Goal: Information Seeking & Learning: Learn about a topic

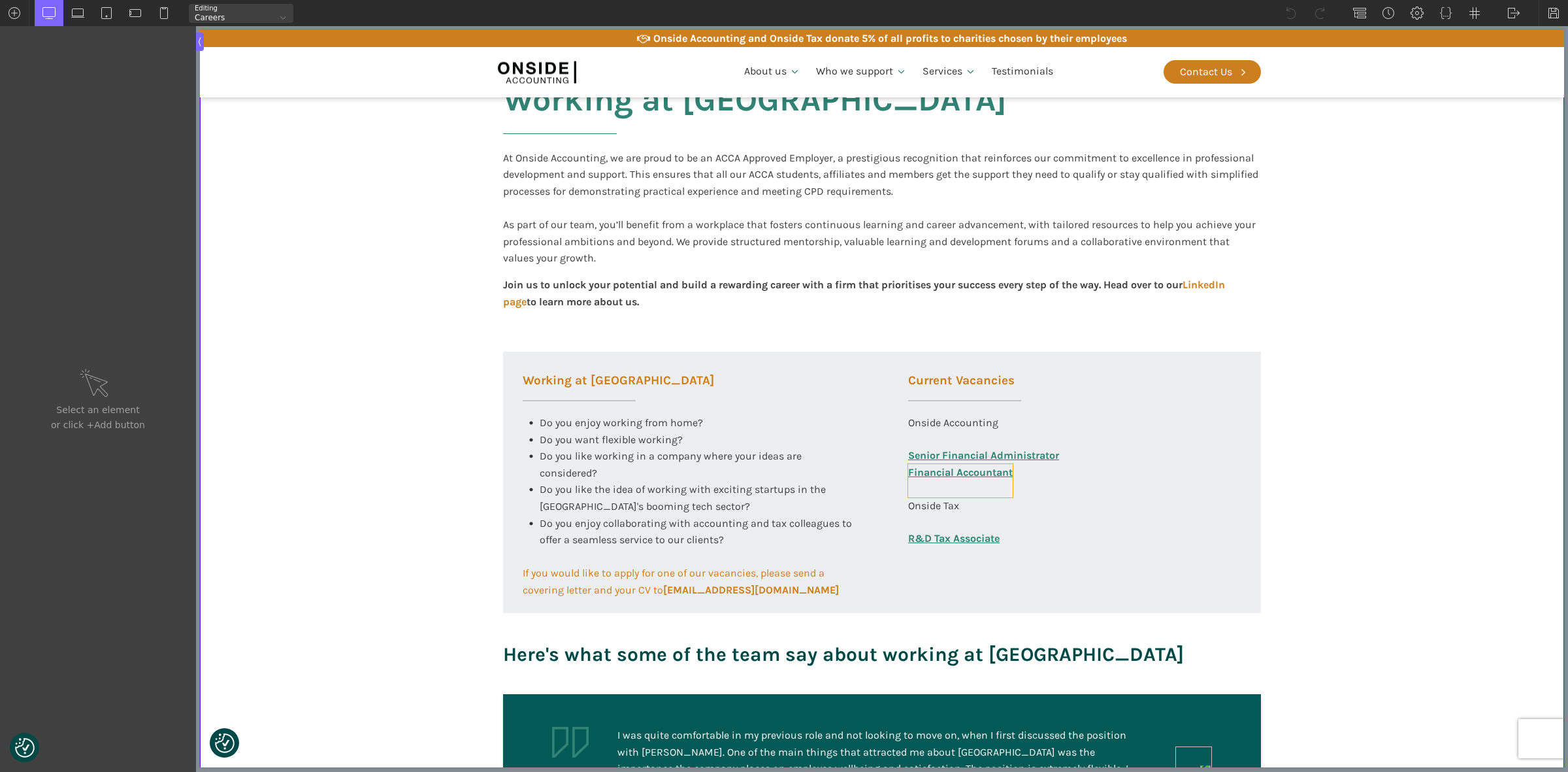
scroll to position [326, 0]
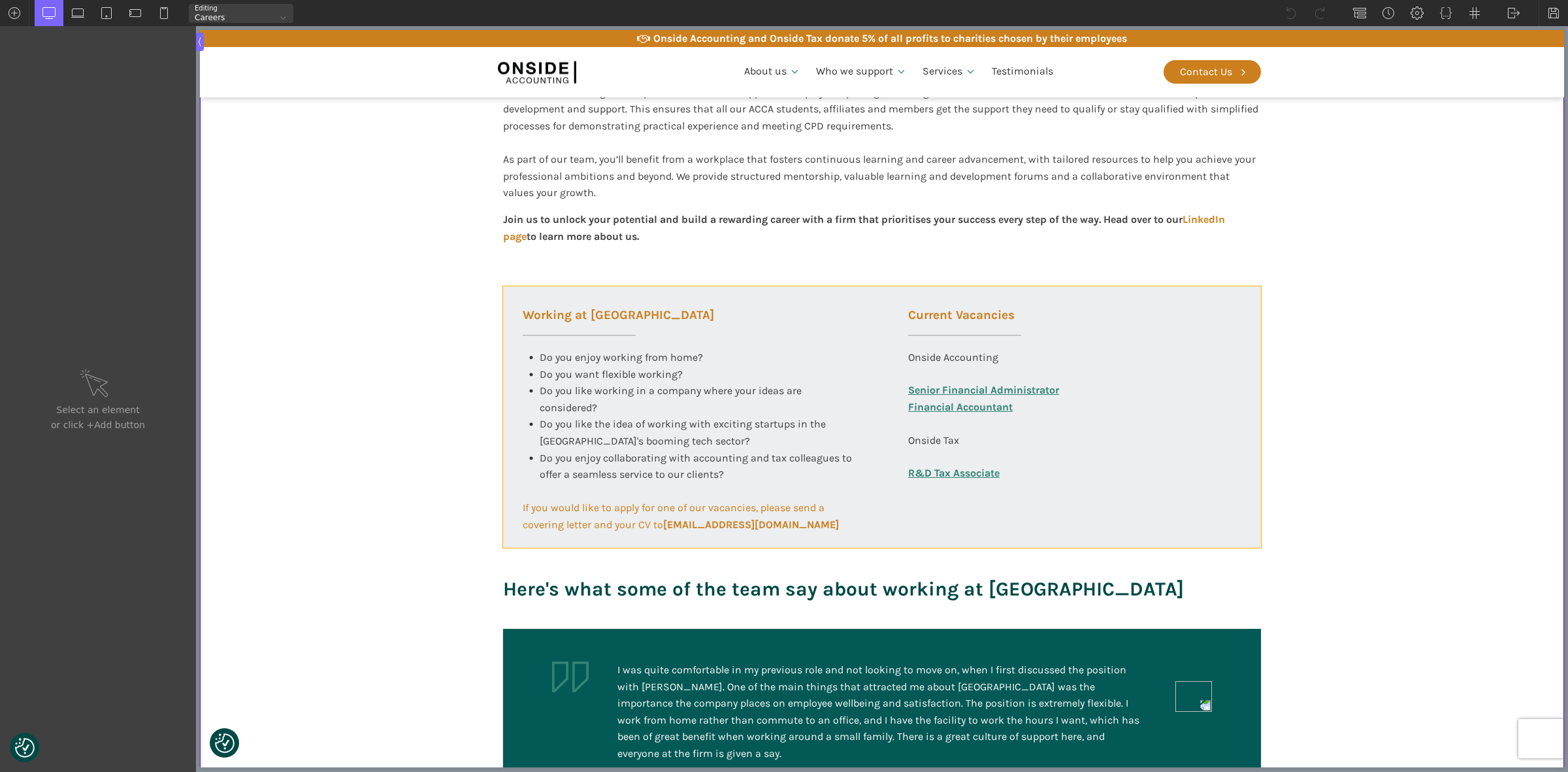
click at [925, 515] on div "Working at [GEOGRAPHIC_DATA] Do you enjoy working from home? Do you want flexib…" at bounding box center [882, 417] width 758 height 261
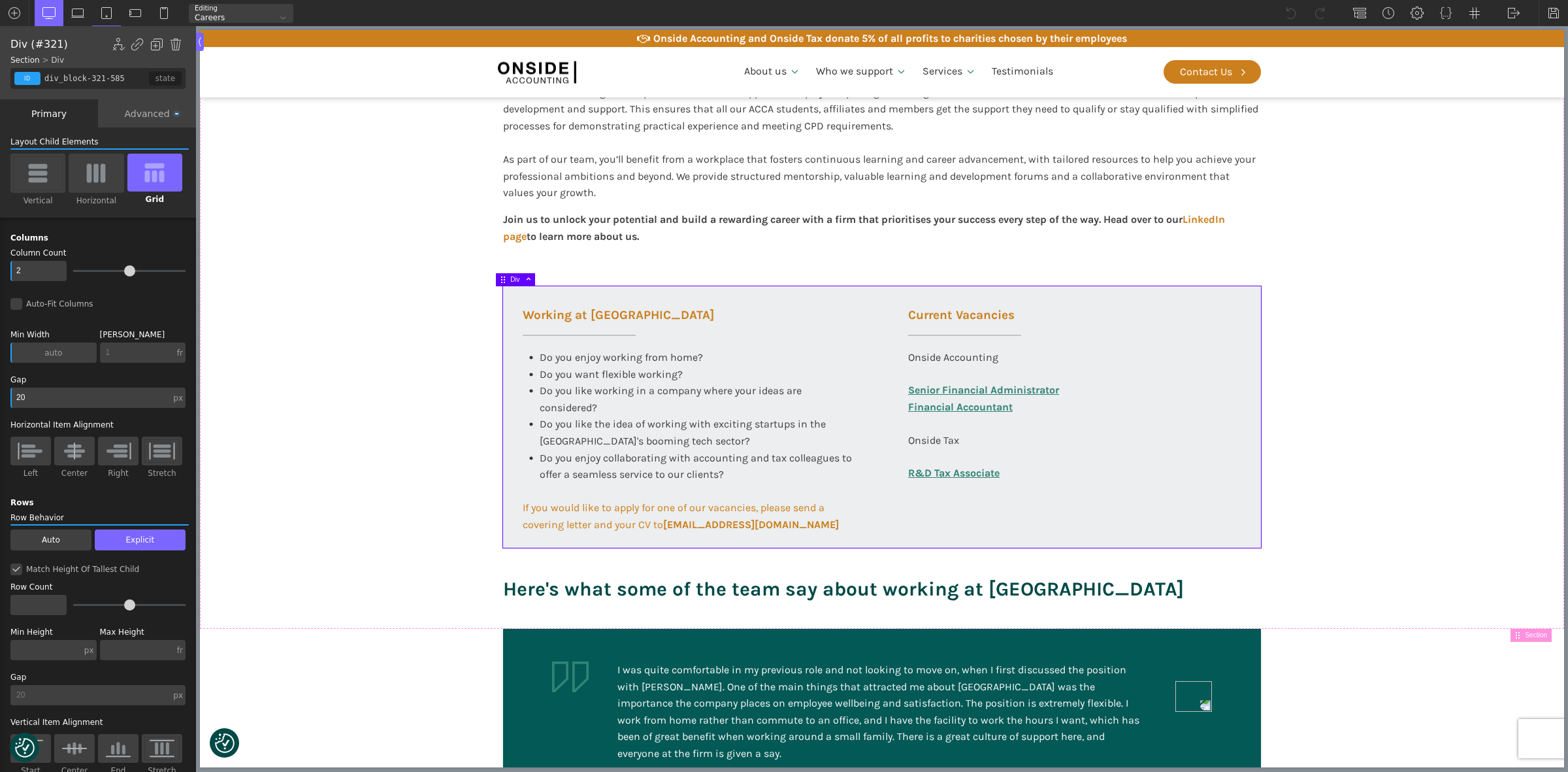
click at [142, 108] on div "Advanced" at bounding box center [147, 114] width 98 height 28
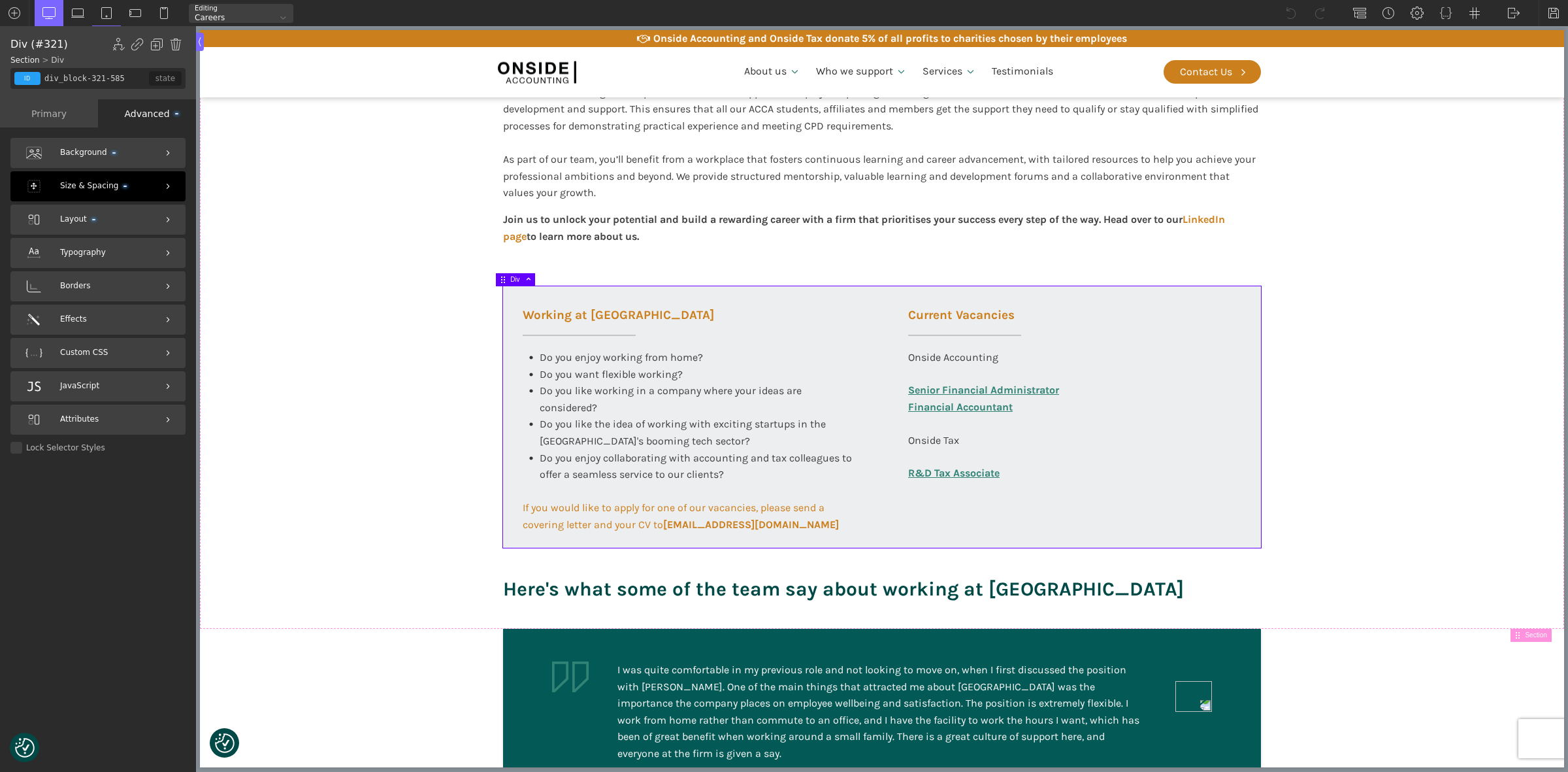
click at [76, 183] on span "Size & Spacing" at bounding box center [93, 185] width 67 height 12
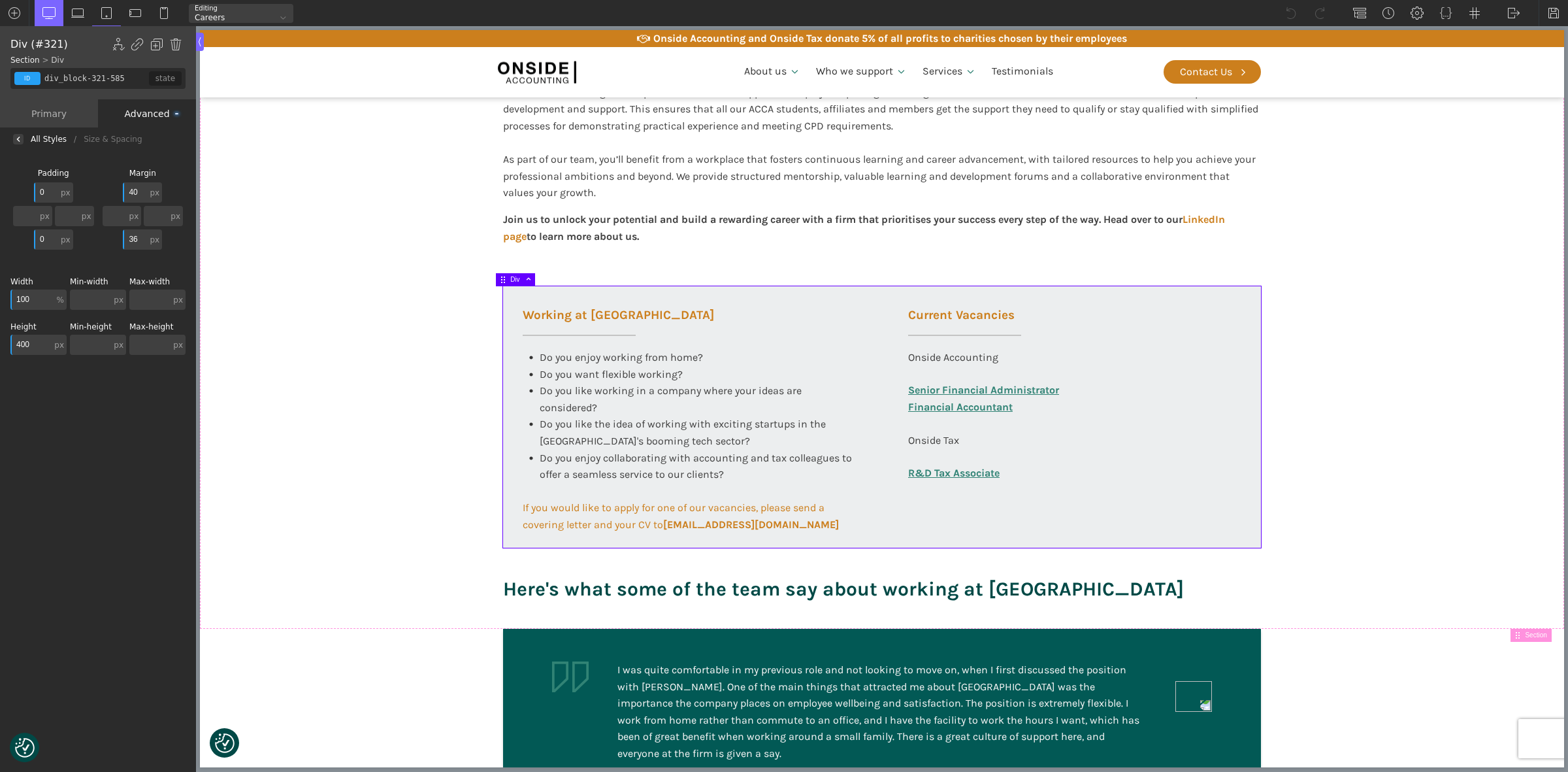
click at [34, 344] on input "400" at bounding box center [31, 345] width 41 height 21
click at [110, 401] on div "Background Size & Spacing [GEOGRAPHIC_DATA] 0 px px % em rem auto vw vh none px…" at bounding box center [98, 463] width 196 height 623
click at [269, 403] on section "Working at [GEOGRAPHIC_DATA] At Onside Accounting, we are proud to be an ACCA A…" at bounding box center [882, 297] width 1364 height 661
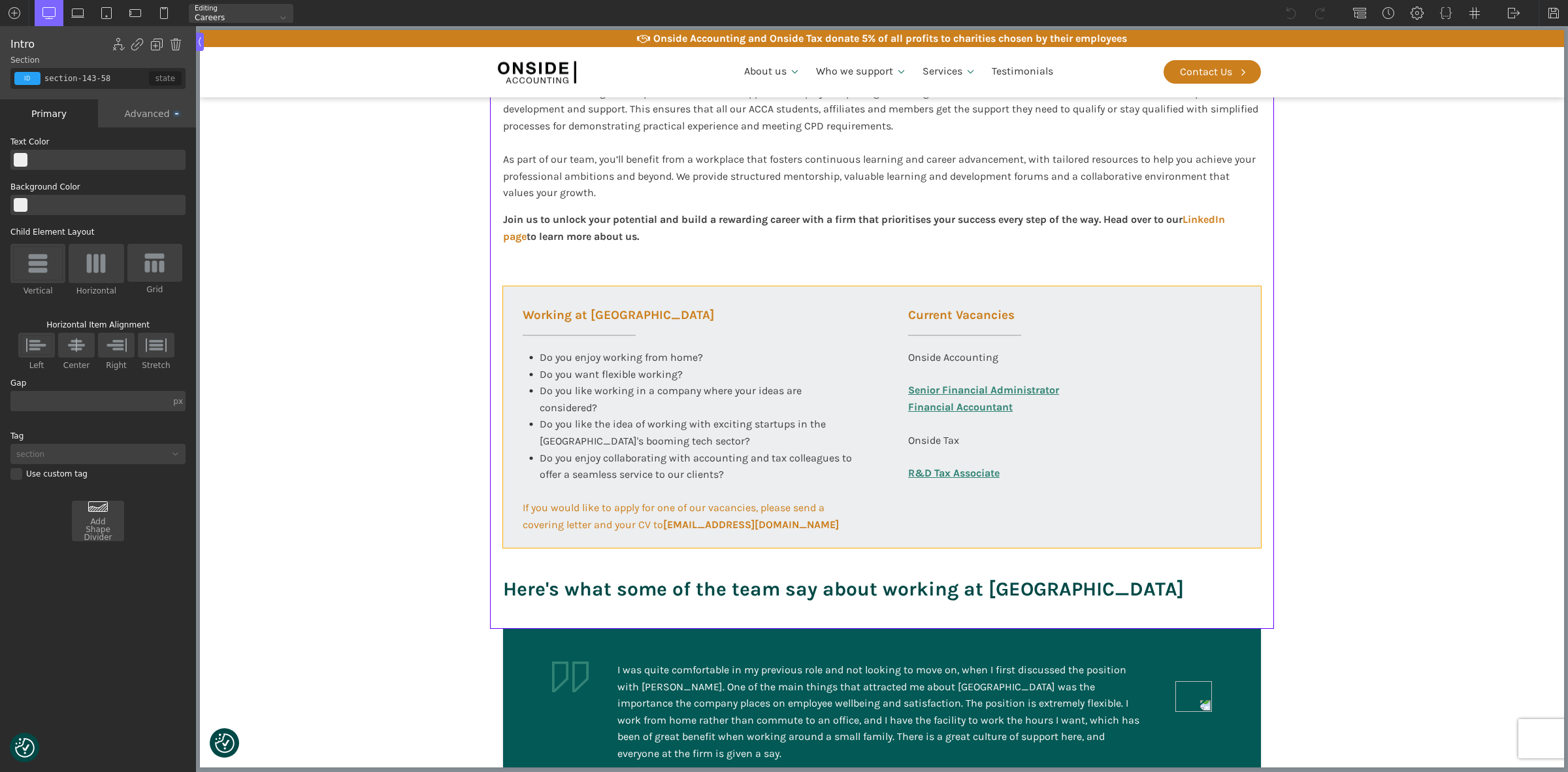
click at [641, 541] on div "Working at [GEOGRAPHIC_DATA] Do you enjoy working from home? Do you want flexib…" at bounding box center [882, 417] width 758 height 261
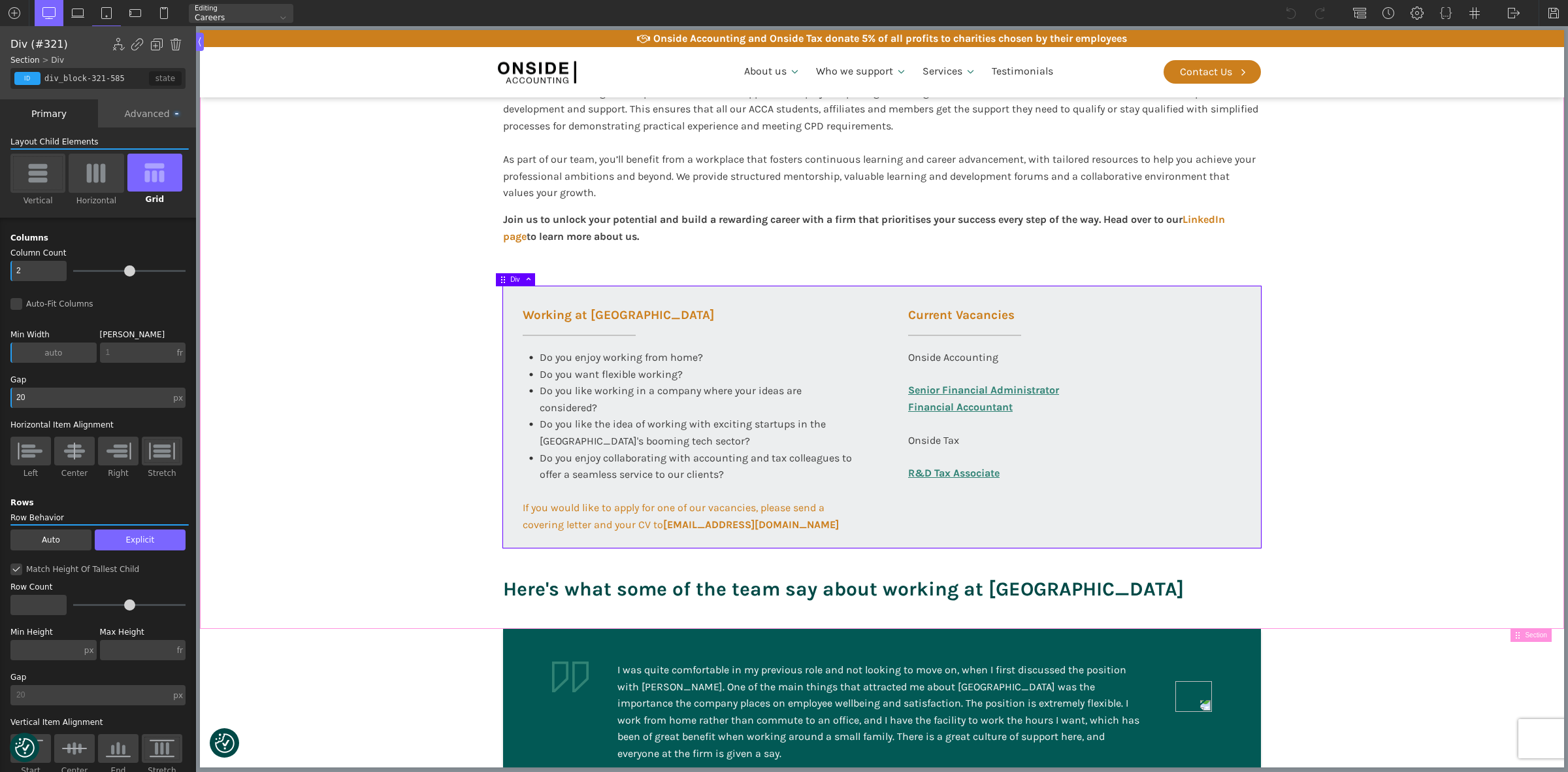
click at [1347, 341] on section "Working at [GEOGRAPHIC_DATA] At Onside Accounting, we are proud to be an ACCA A…" at bounding box center [882, 297] width 1364 height 661
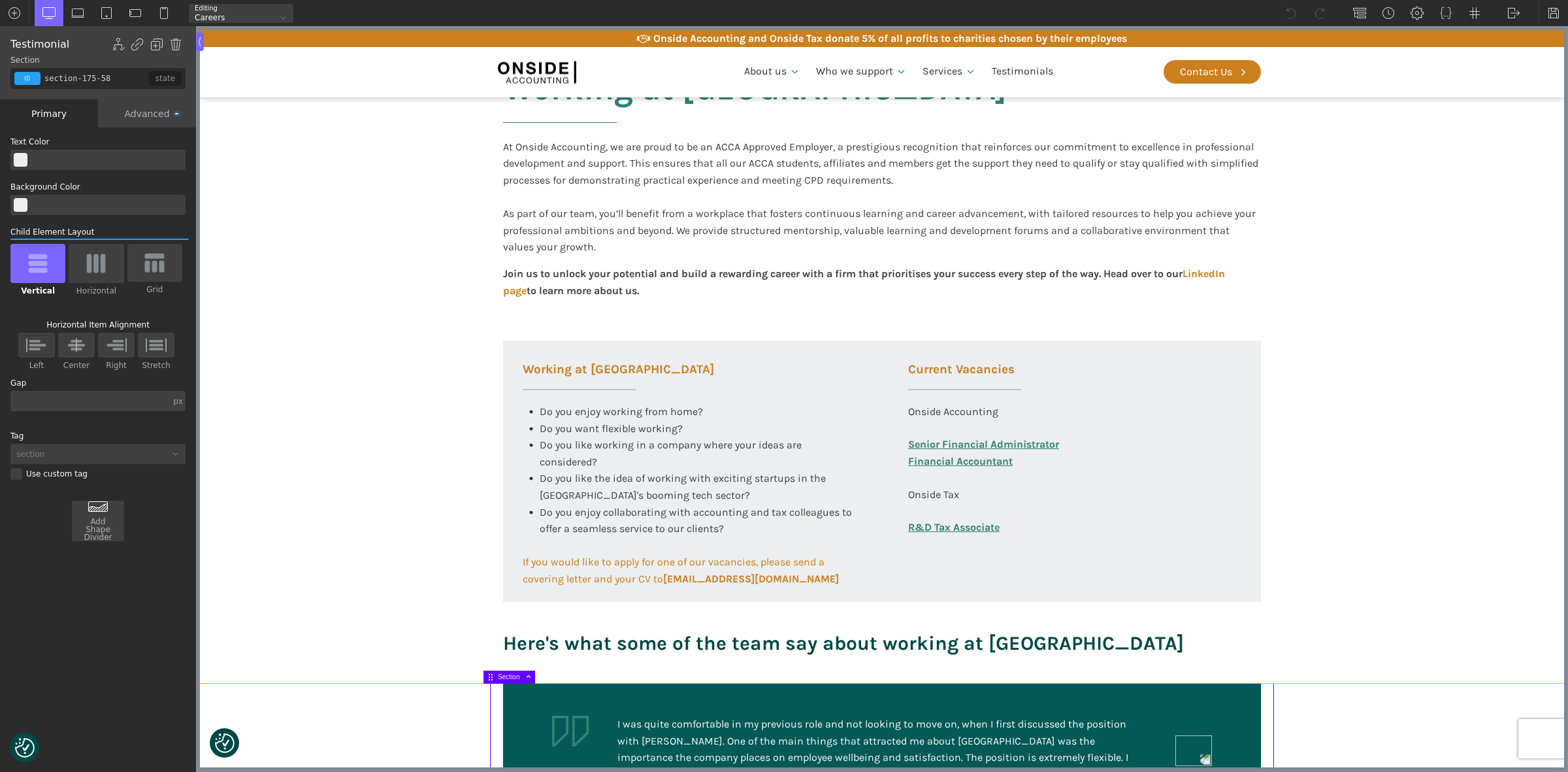
scroll to position [245, 0]
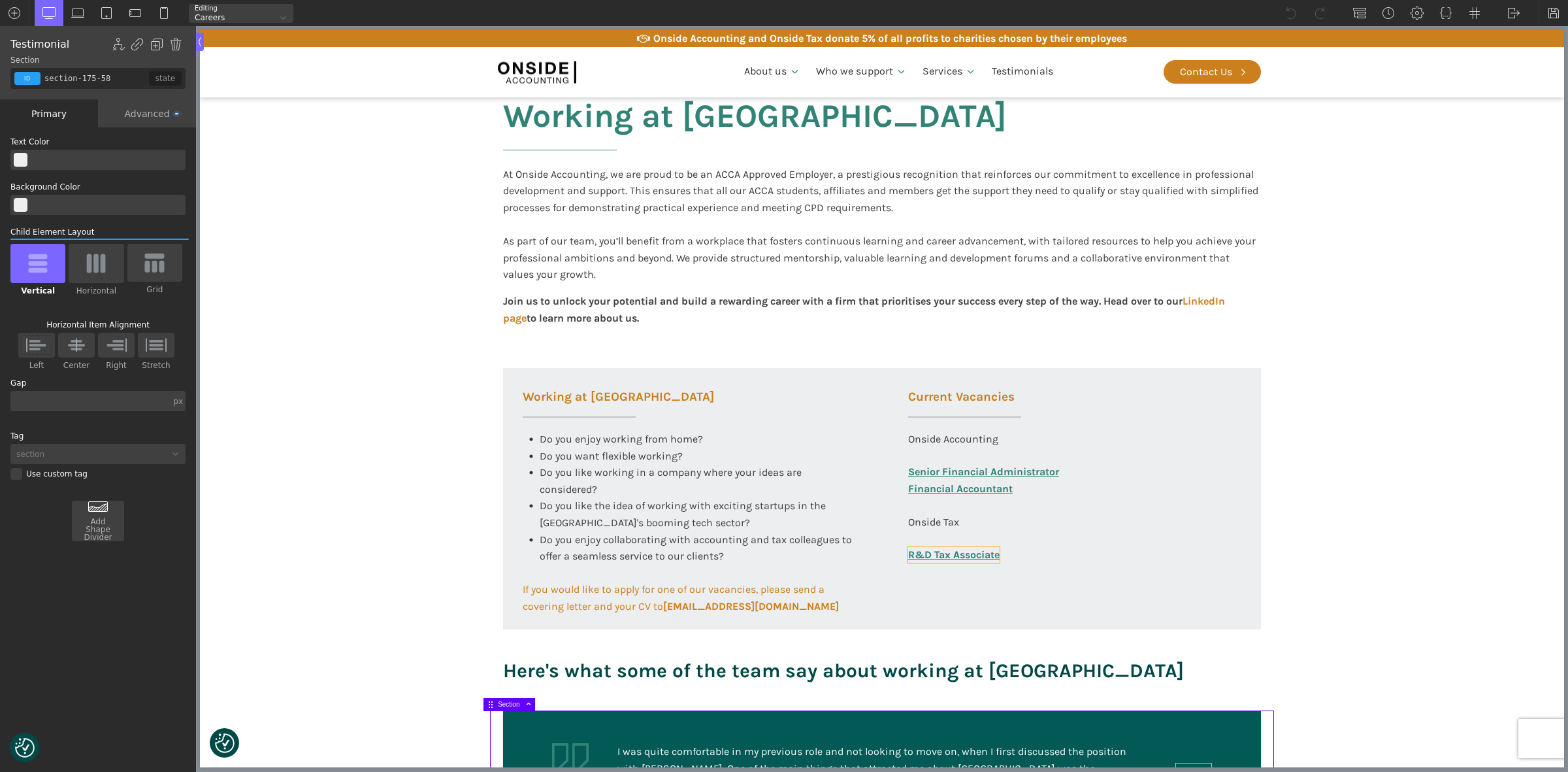
click at [963, 550] on link "R&D Tax Associate" at bounding box center [953, 555] width 91 height 17
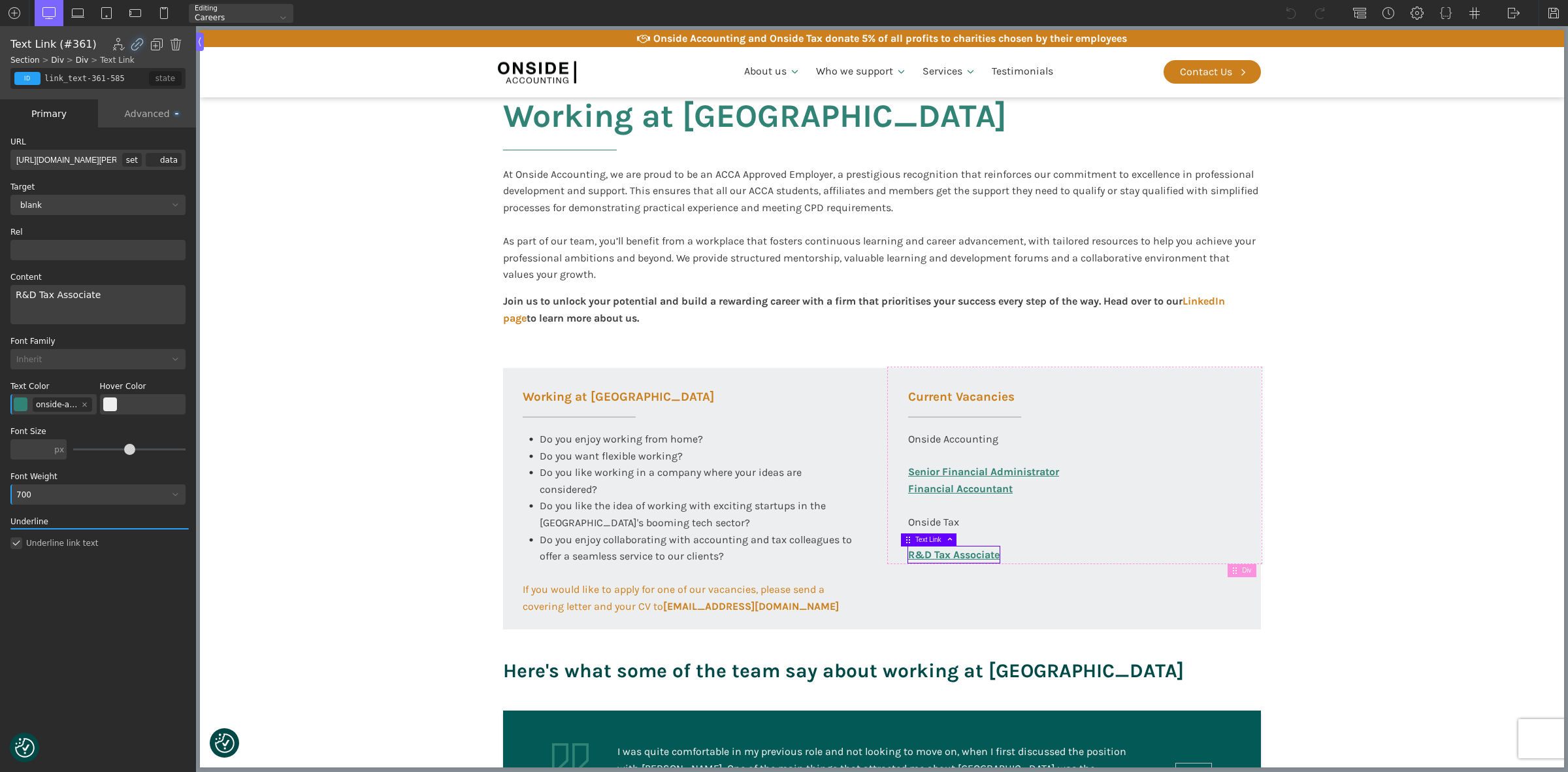
scroll to position [0, 220]
drag, startPoint x: 63, startPoint y: 162, endPoint x: 149, endPoint y: 164, distance: 86.0
click at [149, 164] on div "[URL][DOMAIN_NAME][PERSON_NAME] set data" at bounding box center [98, 160] width 175 height 21
click at [249, 166] on section "Working at [GEOGRAPHIC_DATA] At Onside Accounting, we are proud to be an ACCA A…" at bounding box center [882, 379] width 1364 height 661
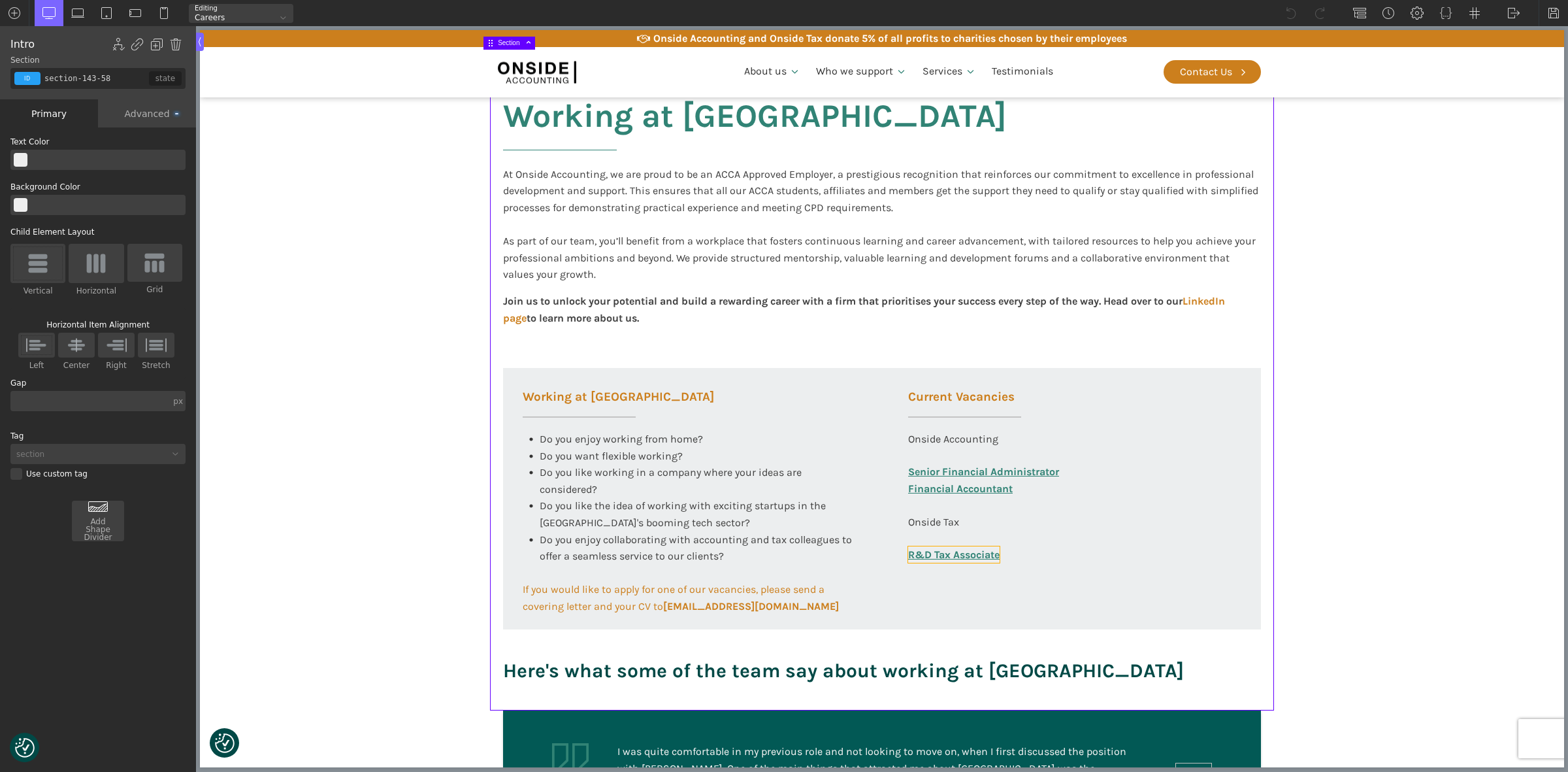
click at [952, 551] on link "R&D Tax Associate" at bounding box center [953, 555] width 91 height 17
type input "link_text-361-585"
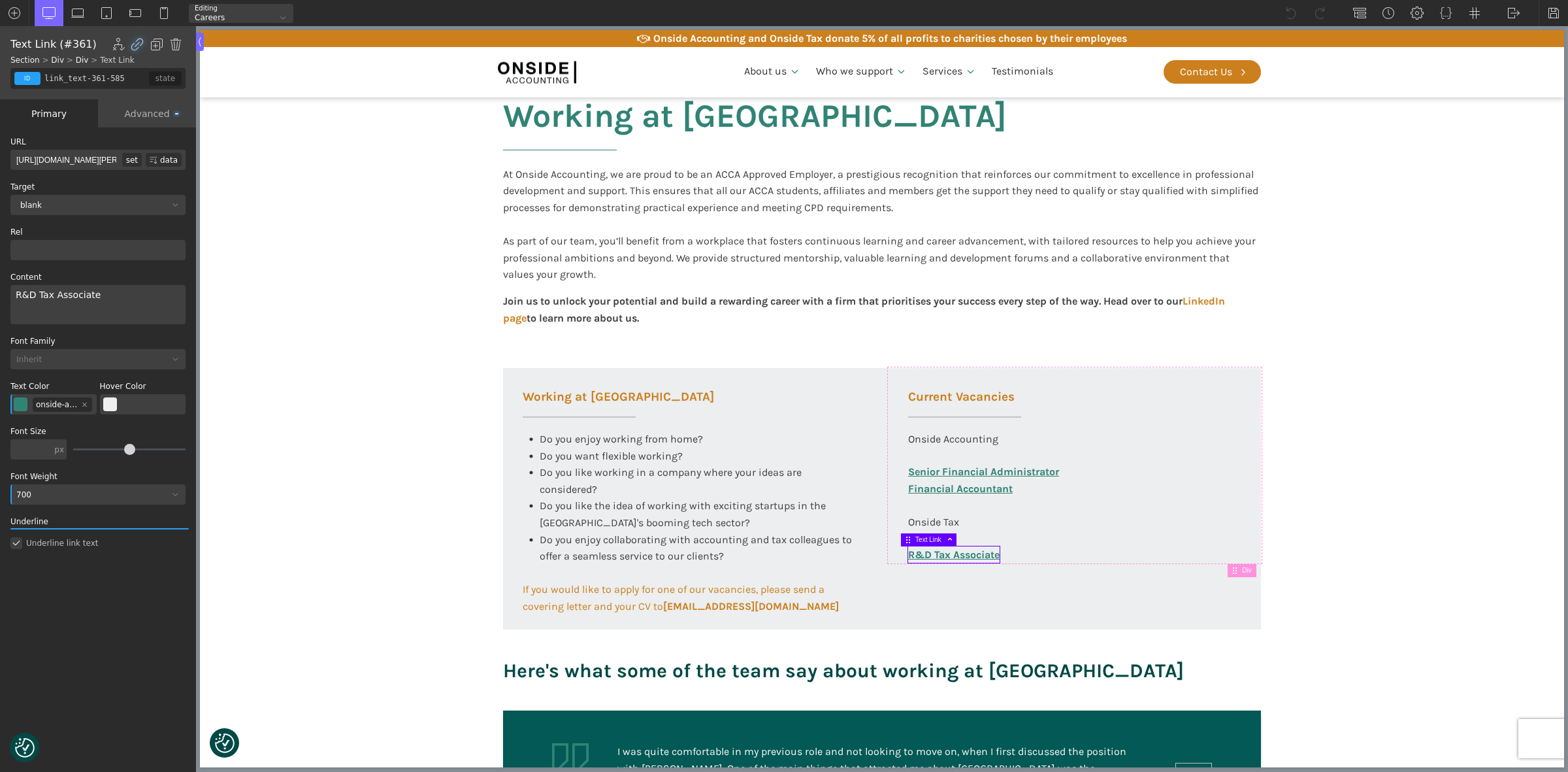
click at [100, 159] on input "[URL][DOMAIN_NAME][PERSON_NAME]" at bounding box center [66, 160] width 112 height 21
click at [62, 116] on div "Primary" at bounding box center [49, 114] width 98 height 28
click at [1021, 556] on div "Current Vacancies Onside Accounting Senior Financial Administrator Financial Ac…" at bounding box center [1074, 465] width 372 height 195
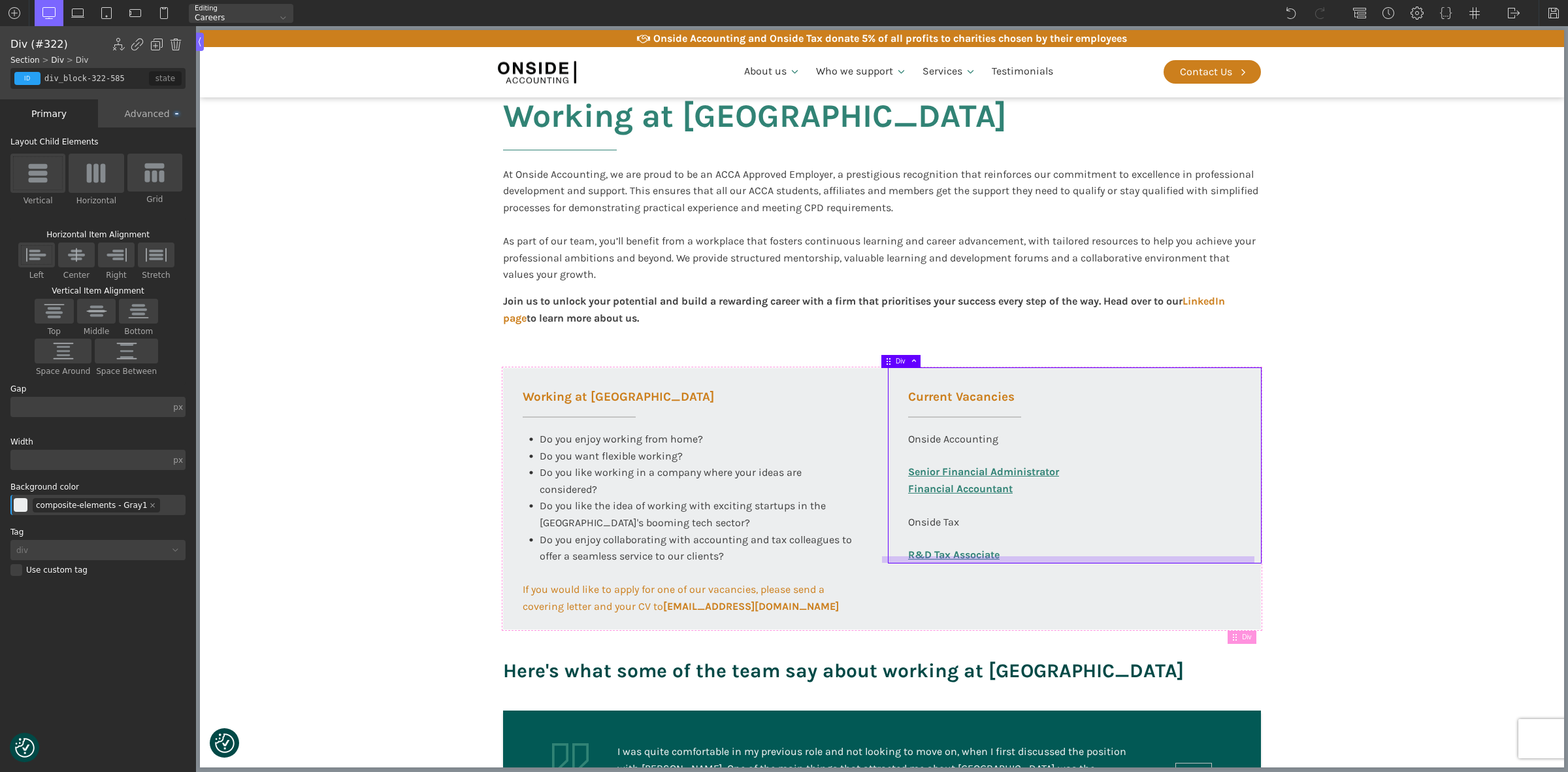
click at [1008, 554] on div "Current Vacancies Onside Accounting Senior Financial Administrator Financial Ac…" at bounding box center [1074, 465] width 372 height 195
click at [992, 552] on link "R&D Tax Associate" at bounding box center [953, 555] width 91 height 17
type input "link_text-361-585"
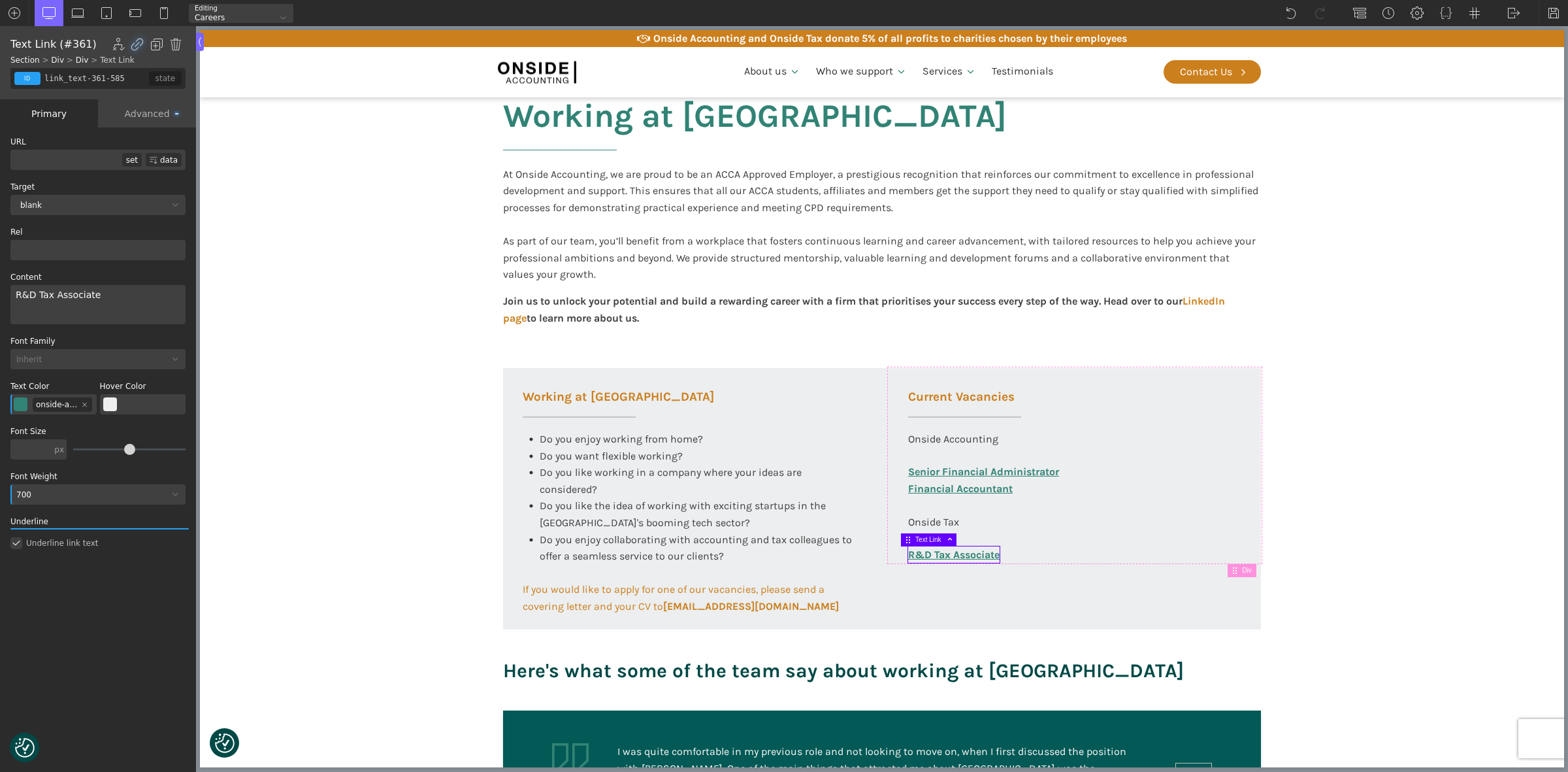
click at [43, 155] on input "text" at bounding box center [66, 160] width 112 height 21
type input "[URL][DOMAIN_NAME][PERSON_NAME]"
drag, startPoint x: 1406, startPoint y: 213, endPoint x: 1407, endPoint y: 294, distance: 81.0
click at [1406, 214] on section "Working at [GEOGRAPHIC_DATA] At Onside Accounting, we are proud to be an ACCA A…" at bounding box center [882, 379] width 1364 height 661
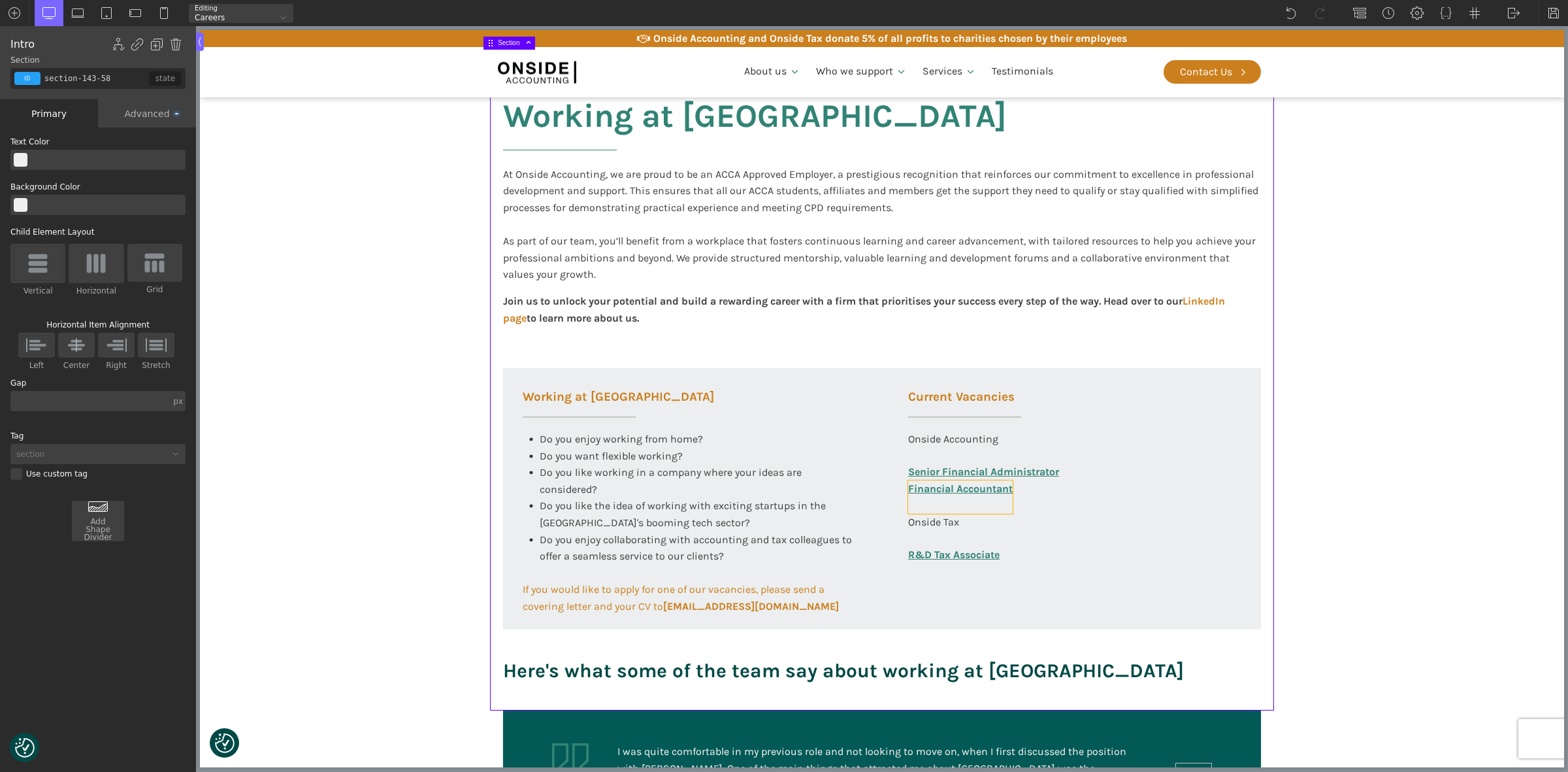
click at [951, 485] on link "Financial Accountant" at bounding box center [960, 496] width 104 height 33
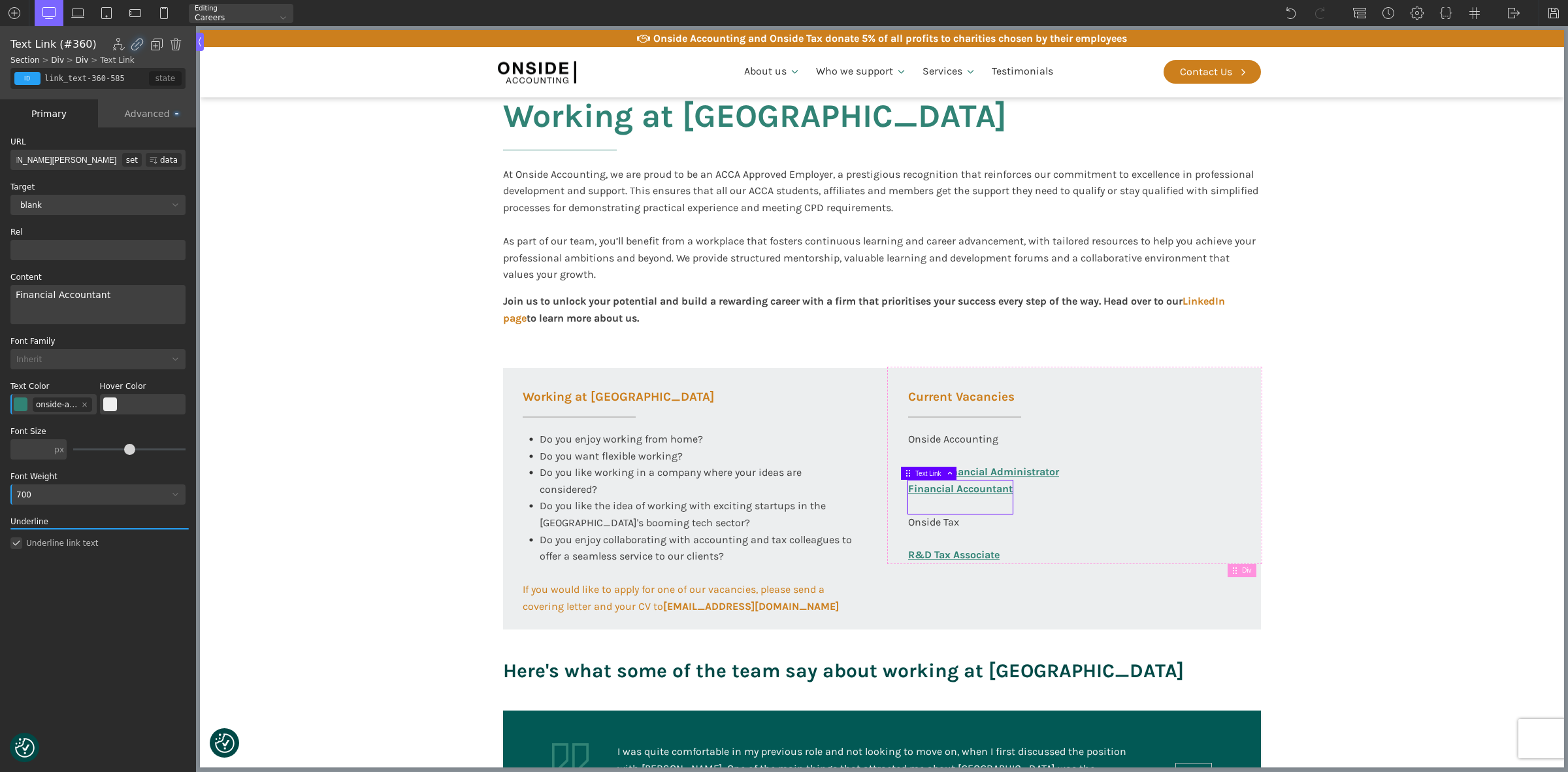
scroll to position [0, 220]
drag, startPoint x: 86, startPoint y: 160, endPoint x: 112, endPoint y: 157, distance: 26.2
click at [113, 158] on input "[URL][DOMAIN_NAME][PERSON_NAME]" at bounding box center [66, 160] width 112 height 21
click at [1036, 472] on link "Senior Financial Administrator" at bounding box center [983, 472] width 151 height 17
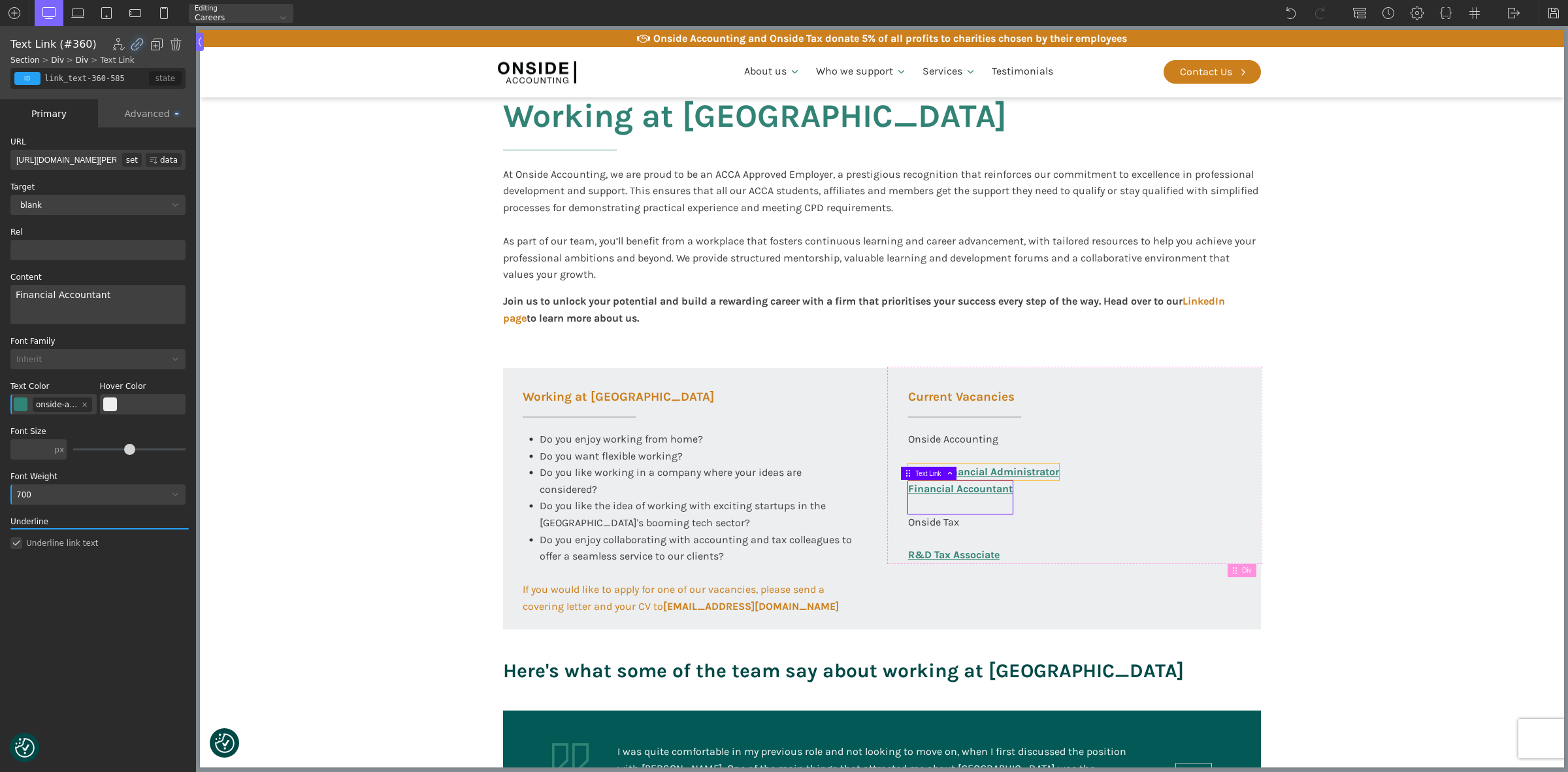
type input "link_text-325-585"
click at [100, 160] on input "[URL][DOMAIN_NAME][PERSON_NAME]" at bounding box center [66, 160] width 112 height 21
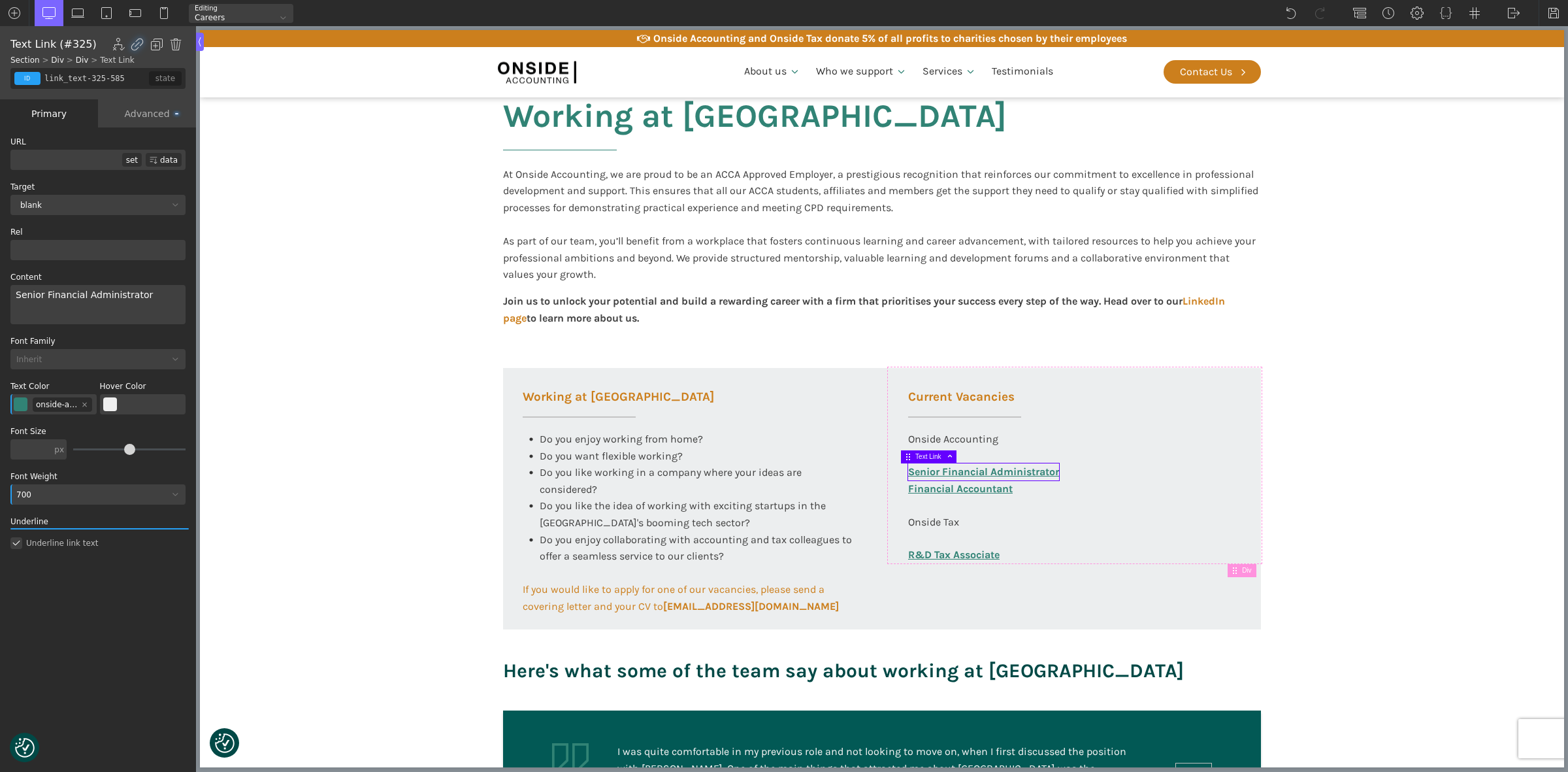
paste input "[URL][DOMAIN_NAME][PERSON_NAME]"
type input "[URL][DOMAIN_NAME][PERSON_NAME]"
click at [253, 192] on section "Working at [GEOGRAPHIC_DATA] At Onside Accounting, we are proud to be an ACCA A…" at bounding box center [882, 379] width 1364 height 661
type input "section-143-58"
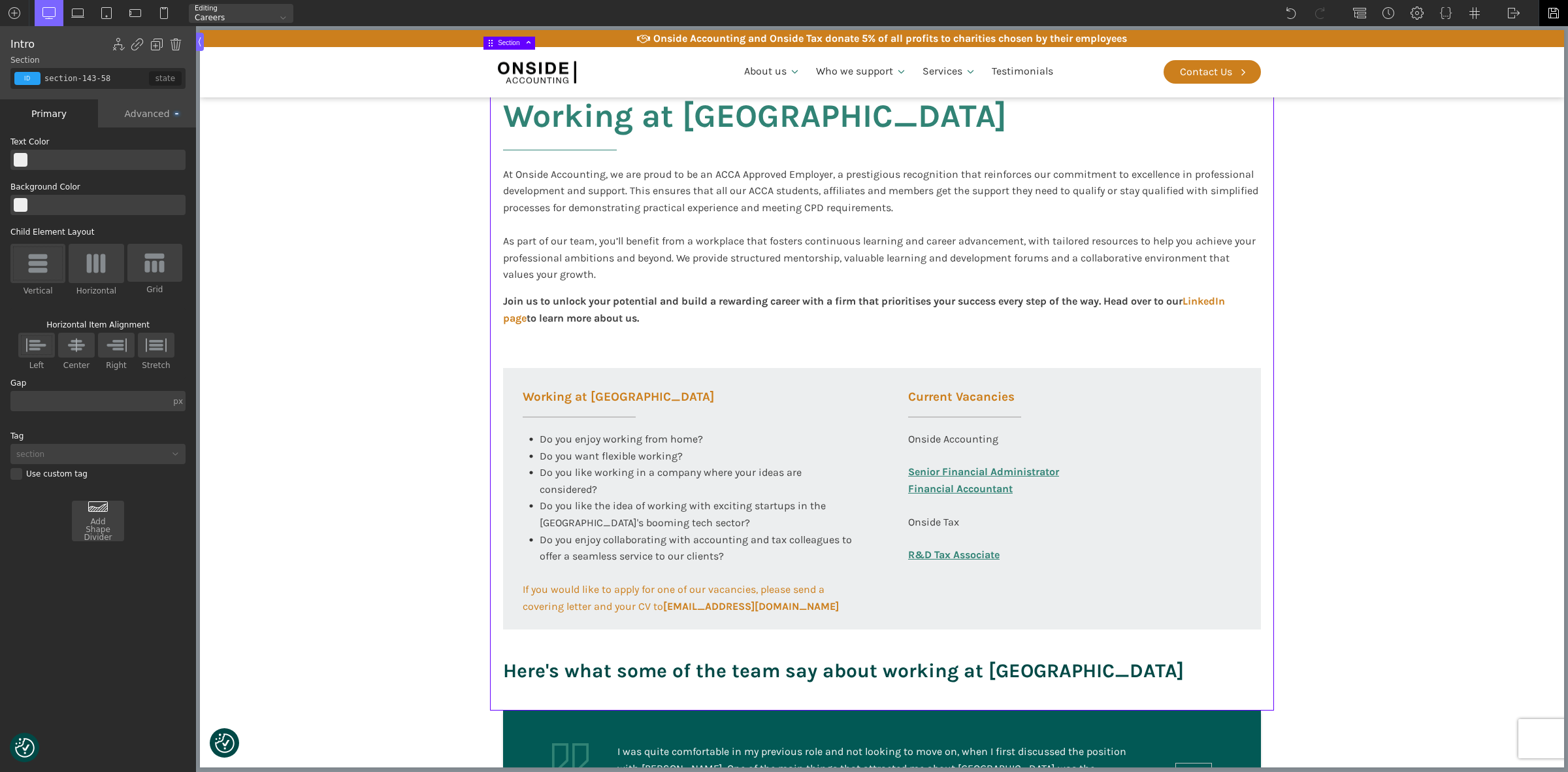
click at [1552, 12] on img at bounding box center [1553, 13] width 13 height 13
